Goal: Task Accomplishment & Management: Complete application form

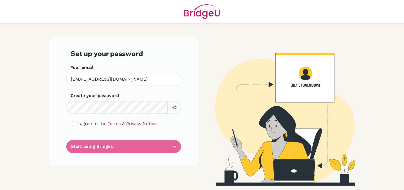
click at [120, 123] on label "I agree to the Terms & Privacy Notice" at bounding box center [116, 124] width 79 height 7
click at [74, 123] on input "checkbox" at bounding box center [73, 124] width 4 height 4
checkbox input "true"
click at [66, 103] on div "Set up your password Your email tasc@stpaulsschool.org.uk Invalid email Create …" at bounding box center [124, 102] width 150 height 130
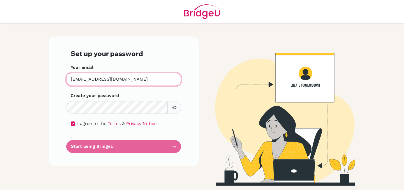
click at [121, 84] on input "tasc@stpaulsschool.org.uk" at bounding box center [123, 79] width 115 height 13
click at [106, 114] on form "Set up your password Your email tasc@stpaulsschool.org.uk Invalid email Create …" at bounding box center [124, 102] width 106 height 104
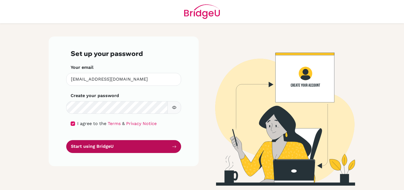
click at [123, 150] on button "Start using BridgeU" at bounding box center [123, 146] width 115 height 13
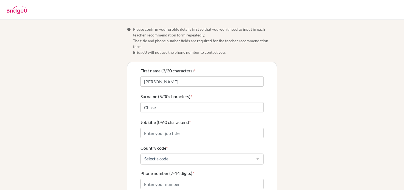
click at [178, 28] on span "Please confirm your profile details first so that you won’t need to input in ea…" at bounding box center [205, 40] width 144 height 29
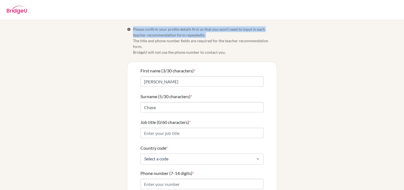
click at [191, 34] on span "Please confirm your profile details first so that you won’t need to input in ea…" at bounding box center [205, 40] width 144 height 29
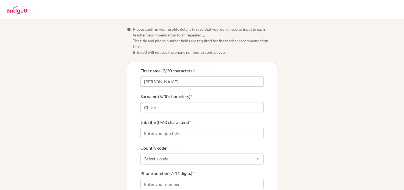
click at [191, 34] on span "Please confirm your profile details first so that you won’t need to input in ea…" at bounding box center [205, 40] width 144 height 29
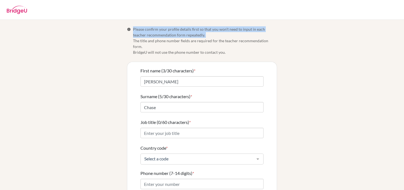
click at [191, 34] on span "Please confirm your profile details first so that you won’t need to input in ea…" at bounding box center [205, 40] width 144 height 29
click at [190, 44] on span "Please confirm your profile details first so that you won’t need to input in ea…" at bounding box center [205, 40] width 144 height 29
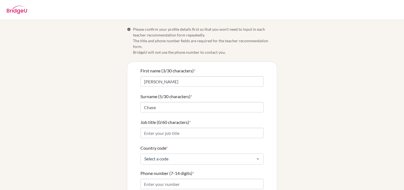
click at [190, 44] on span "Please confirm your profile details first so that you won’t need to input in ea…" at bounding box center [205, 40] width 144 height 29
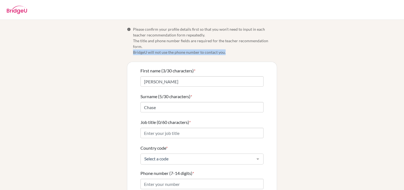
click at [197, 47] on span "Please confirm your profile details first so that you won’t need to input in ea…" at bounding box center [205, 40] width 144 height 29
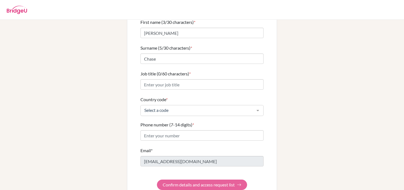
scroll to position [54, 0]
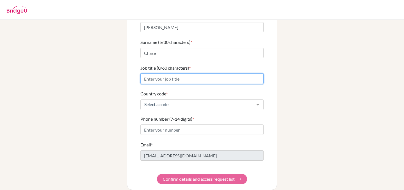
click at [174, 74] on input "Job title (0/60 characters) *" at bounding box center [201, 79] width 123 height 10
type input "History Teacher"
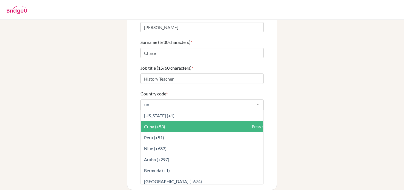
type input "uni"
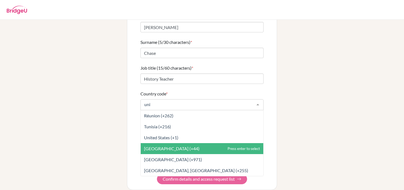
click at [179, 146] on span "United Kingdom (+44)" at bounding box center [171, 148] width 55 height 5
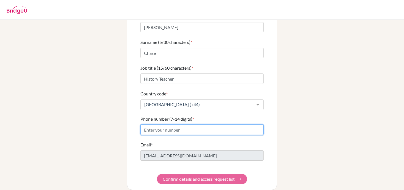
click at [166, 125] on input "Phone number (7-14 digits) *" at bounding box center [201, 130] width 123 height 10
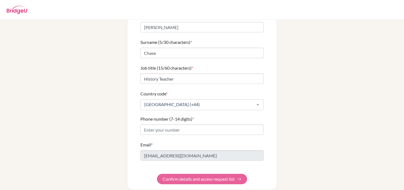
click at [127, 140] on div "First name (3/30 characters) * Tim Surname (5/30 characters) * Chase Job title …" at bounding box center [202, 98] width 150 height 183
click at [178, 168] on form "First name (3/30 characters) * Tim Surname (5/30 characters) * Chase Job title …" at bounding box center [201, 98] width 123 height 171
click at [179, 173] on form "First name (3/30 characters) * Tim Surname (5/30 characters) * Chase Job title …" at bounding box center [201, 98] width 123 height 171
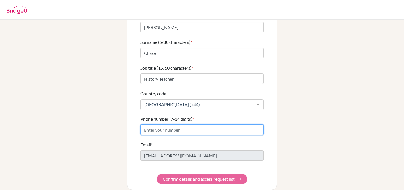
click at [156, 127] on input "Phone number (7-14 digits) *" at bounding box center [201, 130] width 123 height 10
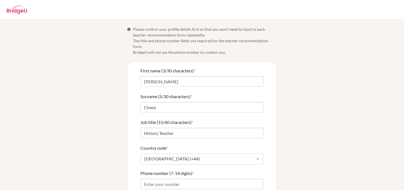
click at [151, 43] on span "Please confirm your profile details first so that you won’t need to input in ea…" at bounding box center [205, 40] width 144 height 29
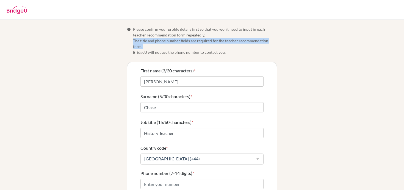
click at [160, 44] on span "Please confirm your profile details first so that you won’t need to input in ea…" at bounding box center [205, 40] width 144 height 29
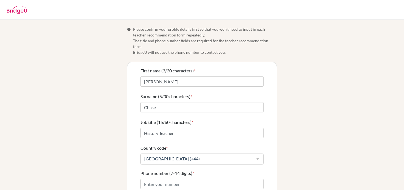
click at [160, 44] on span "Please confirm your profile details first so that you won’t need to input in ea…" at bounding box center [205, 40] width 144 height 29
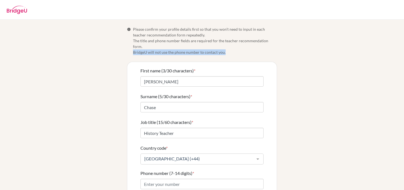
click at [158, 47] on span "Please confirm your profile details first so that you won’t need to input in ea…" at bounding box center [205, 40] width 144 height 29
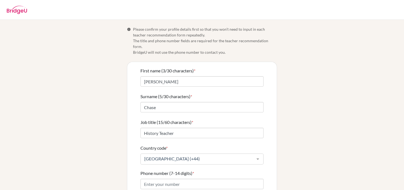
click at [158, 47] on span "Please confirm your profile details first so that you won’t need to input in ea…" at bounding box center [205, 40] width 144 height 29
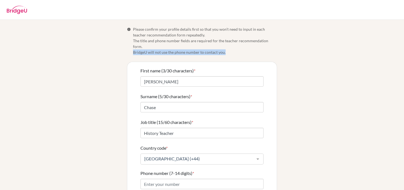
click at [163, 48] on span "Please confirm your profile details first so that you won’t need to input in ea…" at bounding box center [205, 40] width 144 height 29
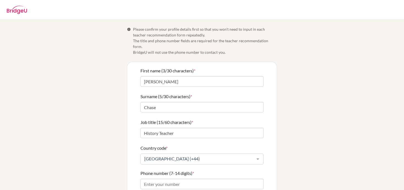
click at [163, 48] on span "Please confirm your profile details first so that you won’t need to input in ea…" at bounding box center [205, 40] width 144 height 29
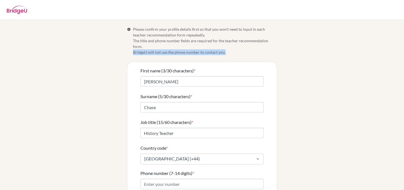
click at [167, 48] on span "Please confirm your profile details first so that you won’t need to input in ea…" at bounding box center [205, 40] width 144 height 29
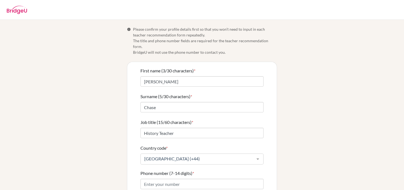
scroll to position [55, 0]
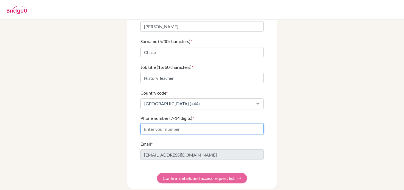
click at [155, 124] on input "Phone number (7-14 digits) *" at bounding box center [201, 129] width 123 height 10
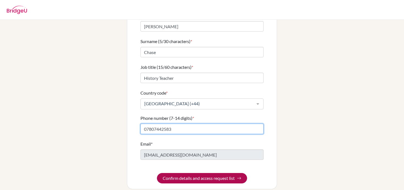
type input "07807442583"
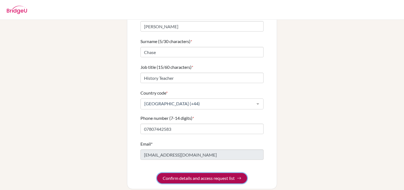
click at [181, 173] on button "Confirm details and access request list" at bounding box center [202, 178] width 90 height 10
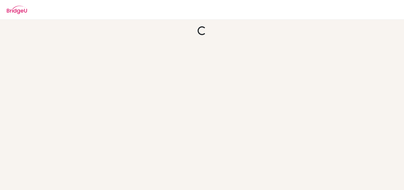
scroll to position [0, 0]
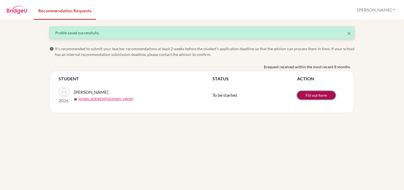
click at [311, 97] on link "Fill out form" at bounding box center [316, 95] width 38 height 9
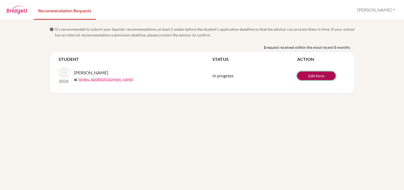
click at [315, 76] on link "Edit form" at bounding box center [316, 76] width 38 height 9
